Goal: Task Accomplishment & Management: Use online tool/utility

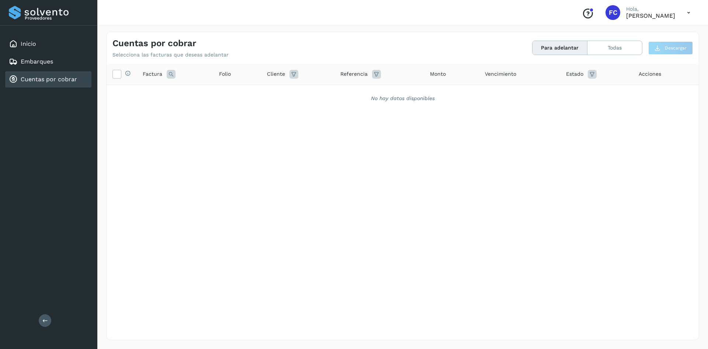
click at [42, 77] on link "Cuentas por cobrar" at bounding box center [49, 79] width 56 height 7
click at [305, 211] on div "Selecciona todas las facturas disponibles para adelanto Factura Folio Cliente R…" at bounding box center [403, 186] width 593 height 245
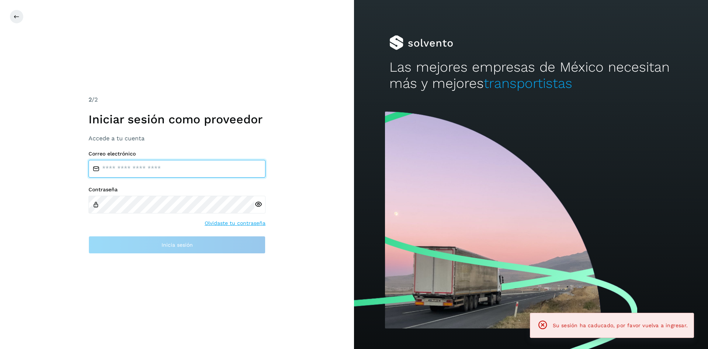
click at [176, 170] on input "email" at bounding box center [177, 169] width 177 height 18
type input "**********"
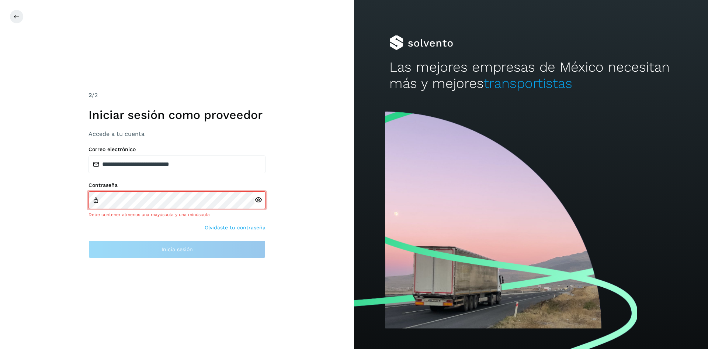
click at [257, 206] on div at bounding box center [260, 200] width 11 height 18
click at [258, 196] on icon at bounding box center [259, 200] width 8 height 8
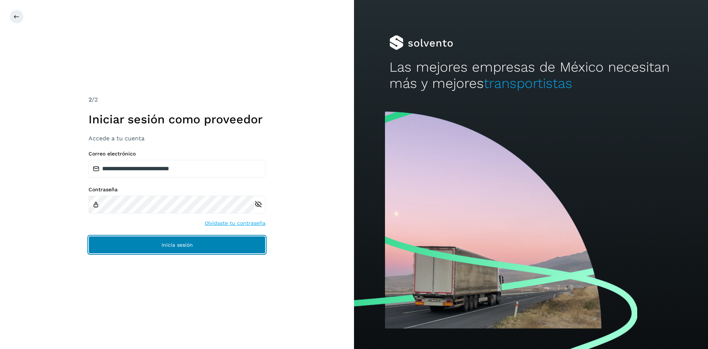
click at [184, 244] on span "Inicia sesión" at bounding box center [177, 244] width 31 height 5
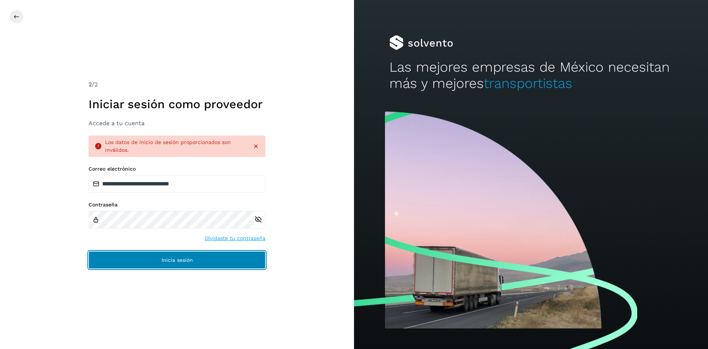
click at [179, 259] on span "Inicia sesión" at bounding box center [177, 259] width 31 height 5
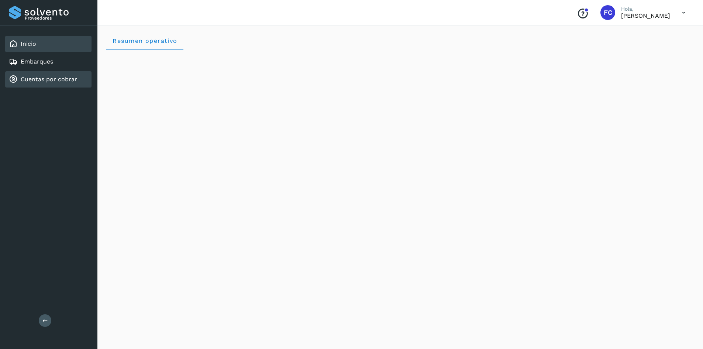
click at [54, 79] on link "Cuentas por cobrar" at bounding box center [49, 79] width 56 height 7
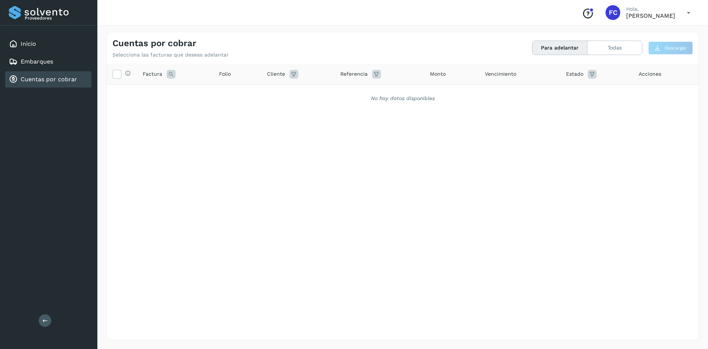
click at [58, 78] on link "Cuentas por cobrar" at bounding box center [49, 79] width 56 height 7
drag, startPoint x: 237, startPoint y: 303, endPoint x: 240, endPoint y: 298, distance: 6.3
click at [237, 303] on div "Selecciona todas las facturas disponibles para adelanto Factura Folio Cliente R…" at bounding box center [403, 186] width 593 height 245
click at [54, 77] on link "Cuentas por cobrar" at bounding box center [49, 79] width 56 height 7
click at [72, 79] on link "Cuentas por cobrar" at bounding box center [49, 79] width 56 height 7
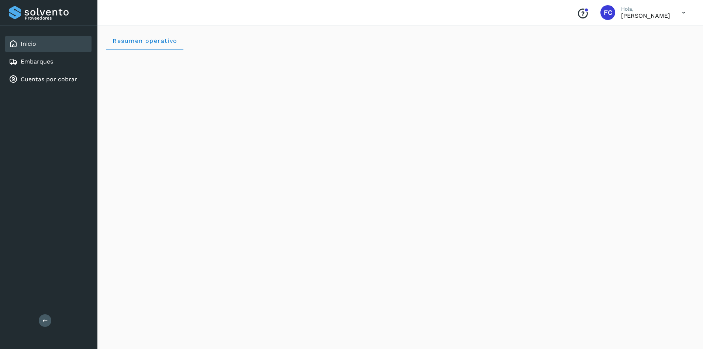
click at [38, 44] on div "Inicio" at bounding box center [48, 44] width 86 height 16
click at [30, 79] on link "Cuentas por cobrar" at bounding box center [49, 79] width 56 height 7
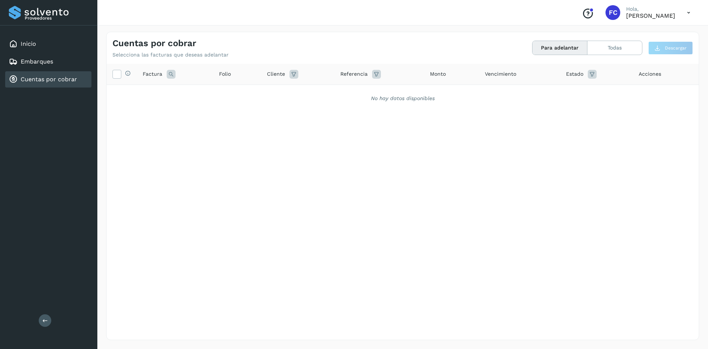
click at [169, 73] on icon at bounding box center [171, 74] width 9 height 9
click at [121, 74] on div "Selecciona todas las facturas disponibles para adelanto" at bounding box center [126, 74] width 10 height 8
click at [51, 62] on link "Embarques" at bounding box center [37, 61] width 32 height 7
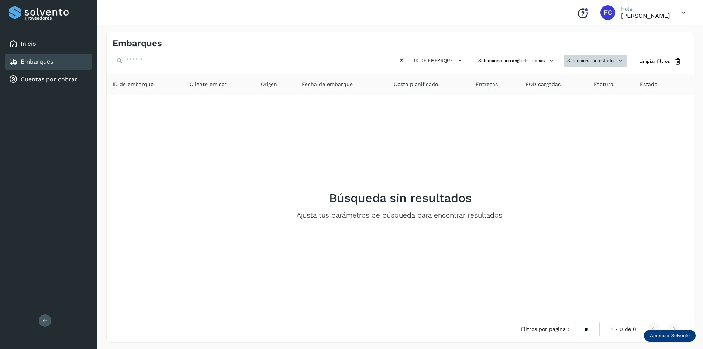
click at [621, 59] on icon at bounding box center [621, 61] width 8 height 8
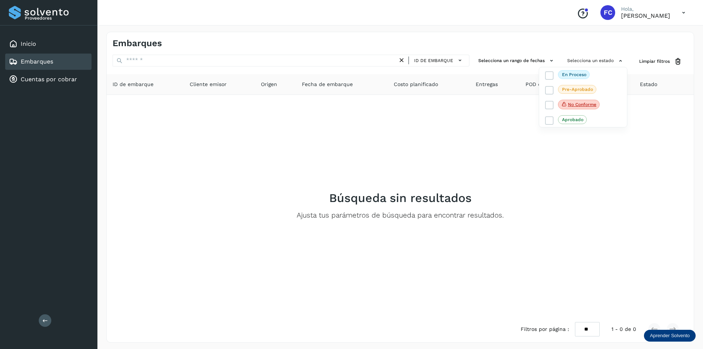
click at [551, 60] on div at bounding box center [351, 174] width 703 height 349
click at [551, 60] on icon at bounding box center [552, 61] width 8 height 8
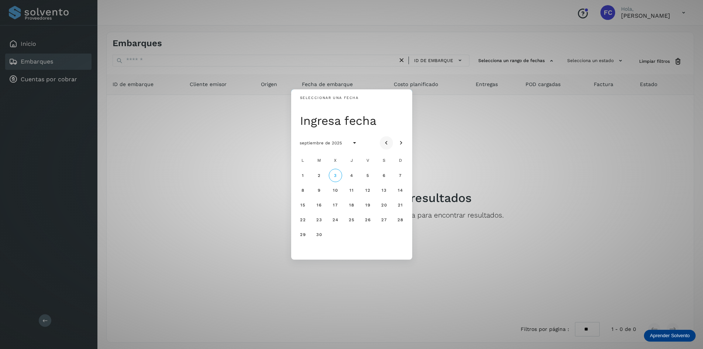
click at [386, 141] on icon "Mes anterior" at bounding box center [386, 142] width 7 height 7
click at [304, 190] on span "4" at bounding box center [302, 189] width 3 height 5
click at [343, 142] on icon "Seleccionar año" at bounding box center [344, 142] width 7 height 7
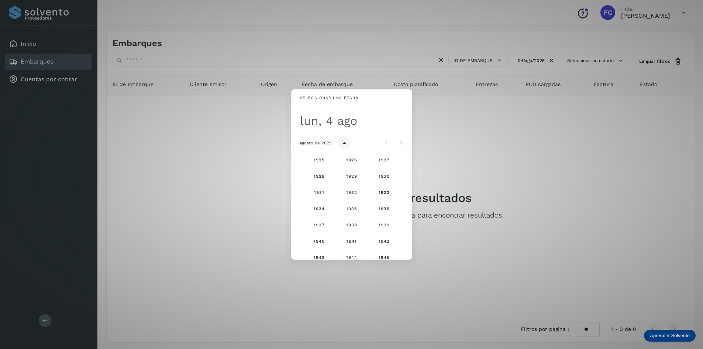
scroll to position [489, 0]
click at [459, 165] on div "Seleccionar una fecha lun, 4 ago agosto de 2025 1925 1926 1927 1928 1929 1930 1…" at bounding box center [351, 174] width 703 height 349
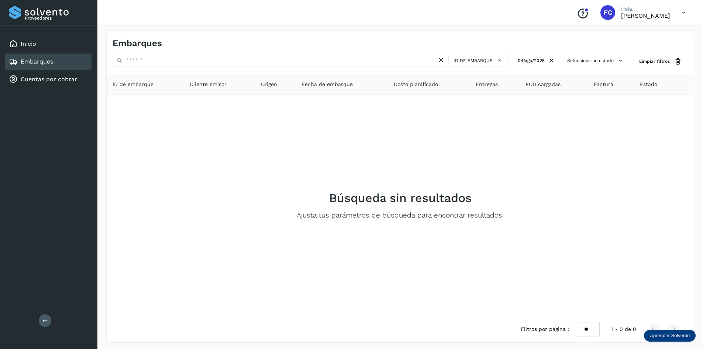
click at [342, 84] on span "Fecha de embarque" at bounding box center [327, 84] width 51 height 8
click at [146, 87] on span "ID de embarque" at bounding box center [133, 84] width 41 height 8
click at [422, 87] on span "Costo planificado" at bounding box center [416, 84] width 44 height 8
click at [490, 84] on span "Entregas" at bounding box center [487, 84] width 22 height 8
click at [497, 57] on icon at bounding box center [500, 60] width 8 height 8
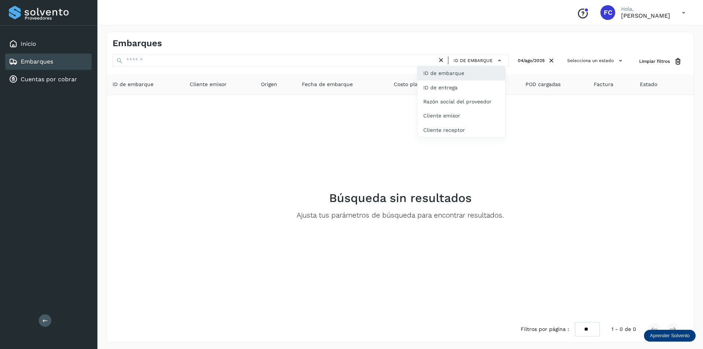
click at [376, 134] on div at bounding box center [351, 174] width 703 height 349
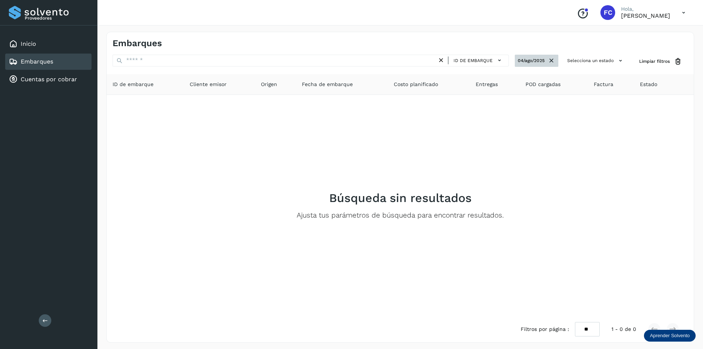
click at [539, 59] on button "04/ago/2025" at bounding box center [537, 61] width 44 height 12
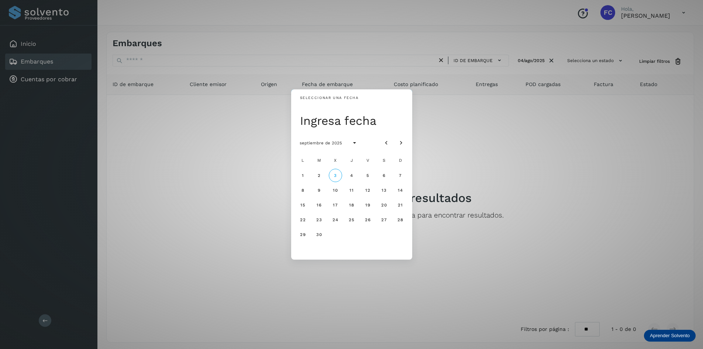
click at [618, 59] on div "Seleccionar una fecha Ingresa fecha septiembre de 2025 L M X J V S D 1 2 3 4 5 …" at bounding box center [351, 174] width 703 height 349
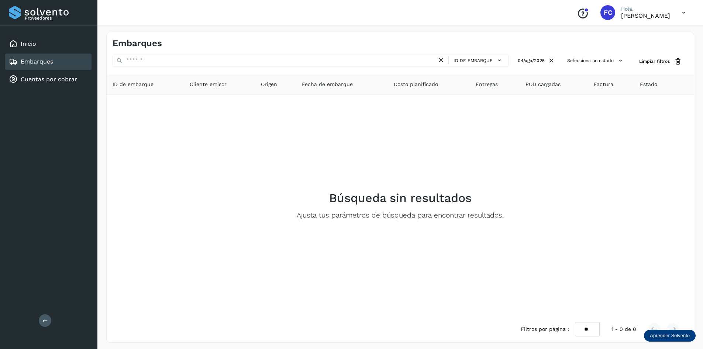
click at [618, 59] on icon at bounding box center [621, 61] width 8 height 8
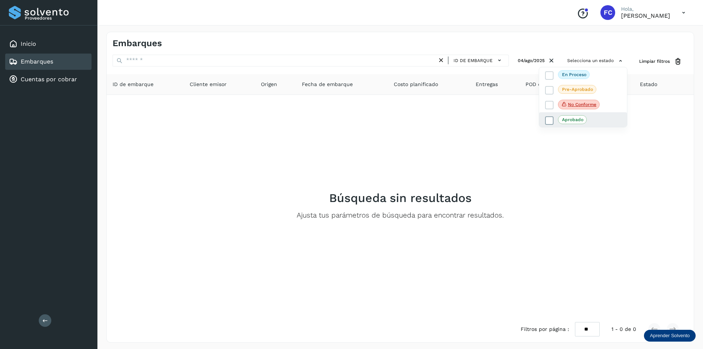
click at [579, 118] on p "Aprobado" at bounding box center [572, 119] width 21 height 5
click at [582, 74] on p "En proceso" at bounding box center [574, 74] width 24 height 5
click at [580, 89] on p "Pre-Aprobado" at bounding box center [577, 89] width 31 height 5
click at [451, 127] on div at bounding box center [351, 174] width 703 height 349
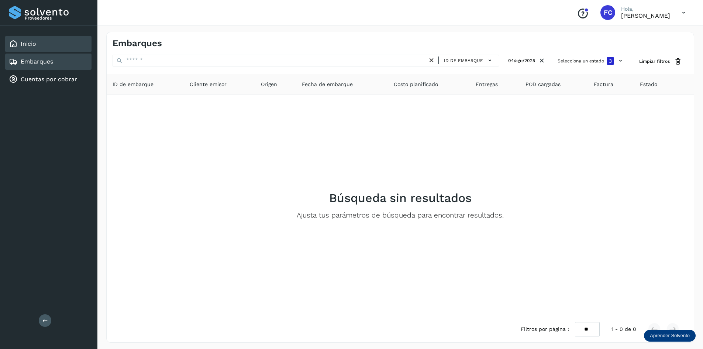
click at [43, 45] on div "Inicio" at bounding box center [48, 44] width 86 height 16
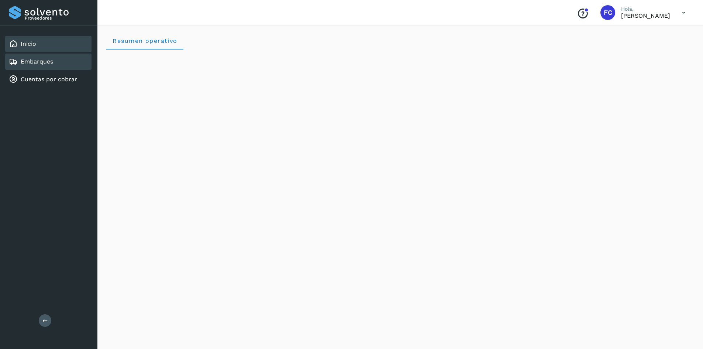
click at [39, 63] on link "Embarques" at bounding box center [37, 61] width 32 height 7
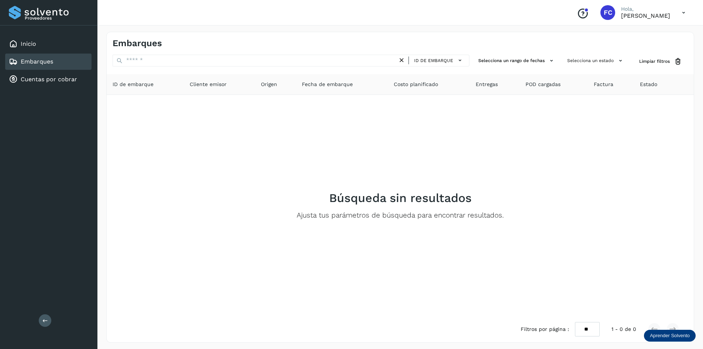
click at [43, 320] on icon at bounding box center [45, 320] width 6 height 6
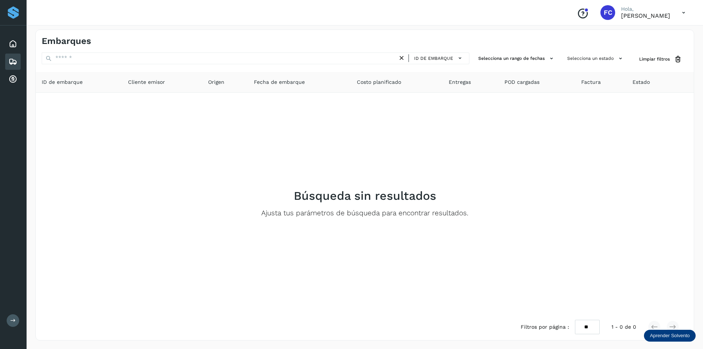
scroll to position [3, 0]
drag, startPoint x: 224, startPoint y: 146, endPoint x: 135, endPoint y: 29, distance: 147.3
click at [223, 146] on div "Búsqueda sin resultados Ajusta tus parámetros de búsqueda para encontrar result…" at bounding box center [365, 202] width 646 height 209
click at [20, 46] on div "Inicio" at bounding box center [12, 44] width 15 height 16
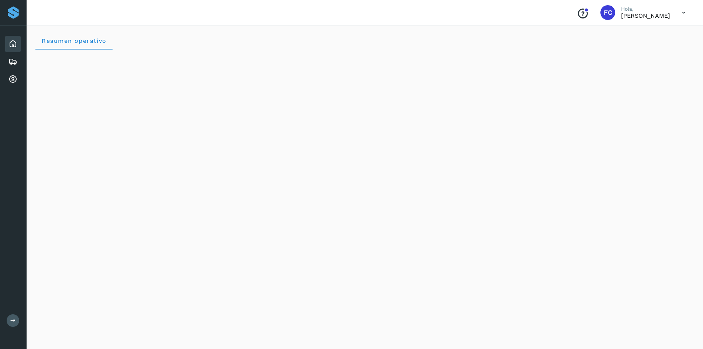
click at [15, 42] on icon at bounding box center [12, 43] width 9 height 9
